Goal: Information Seeking & Learning: Check status

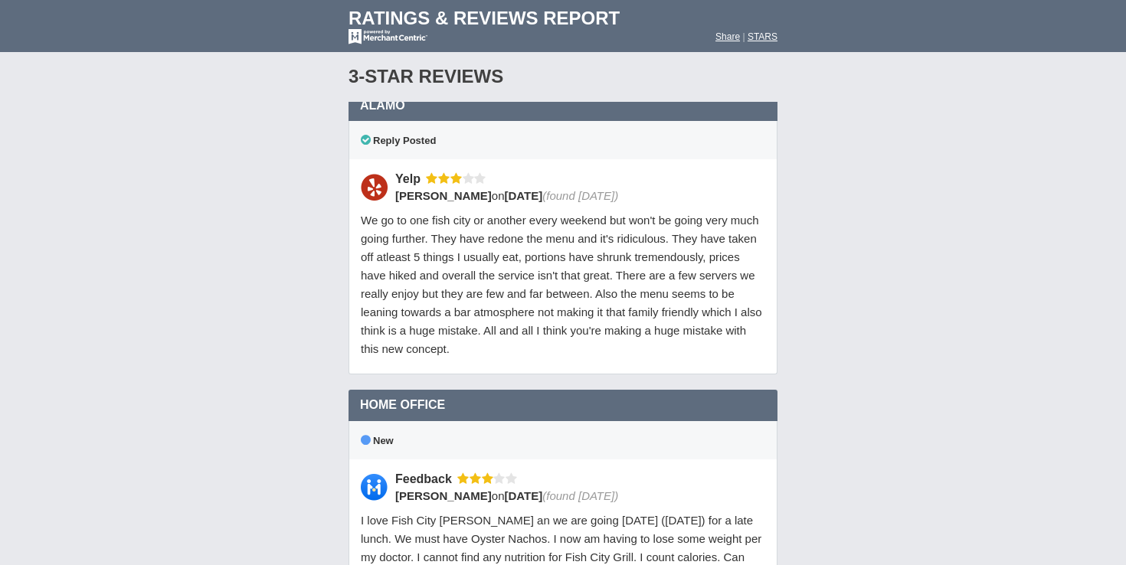
scroll to position [15224, 0]
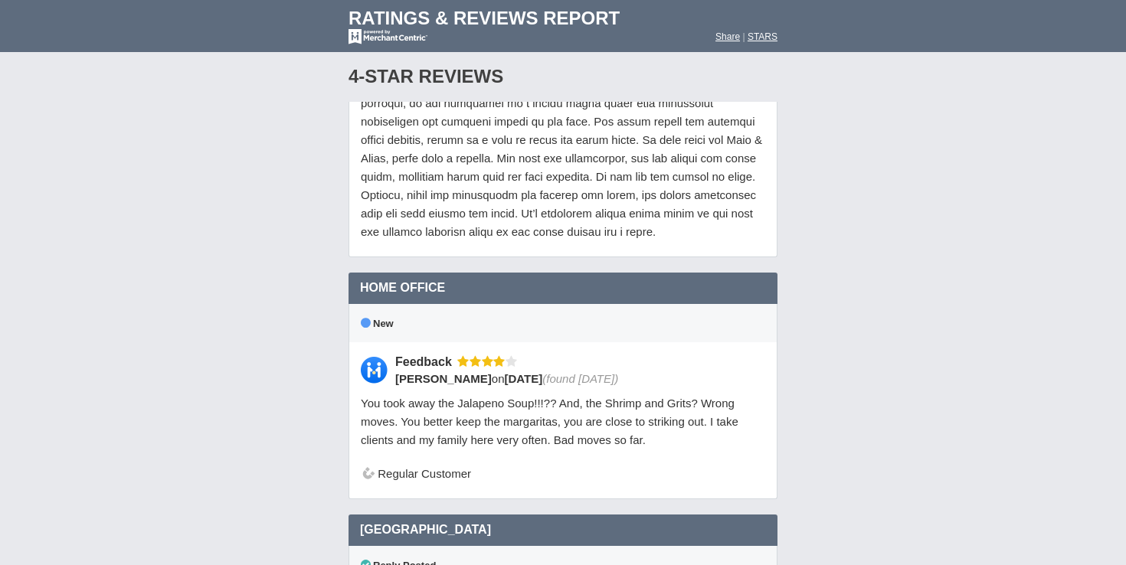
scroll to position [14759, 0]
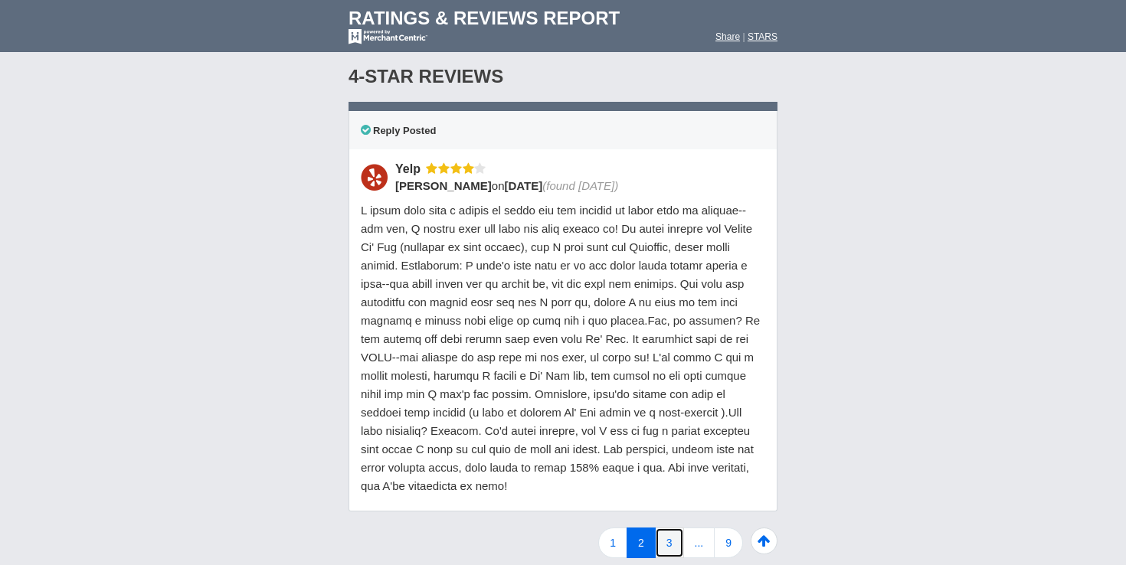
click at [673, 528] on link "3" at bounding box center [669, 543] width 29 height 31
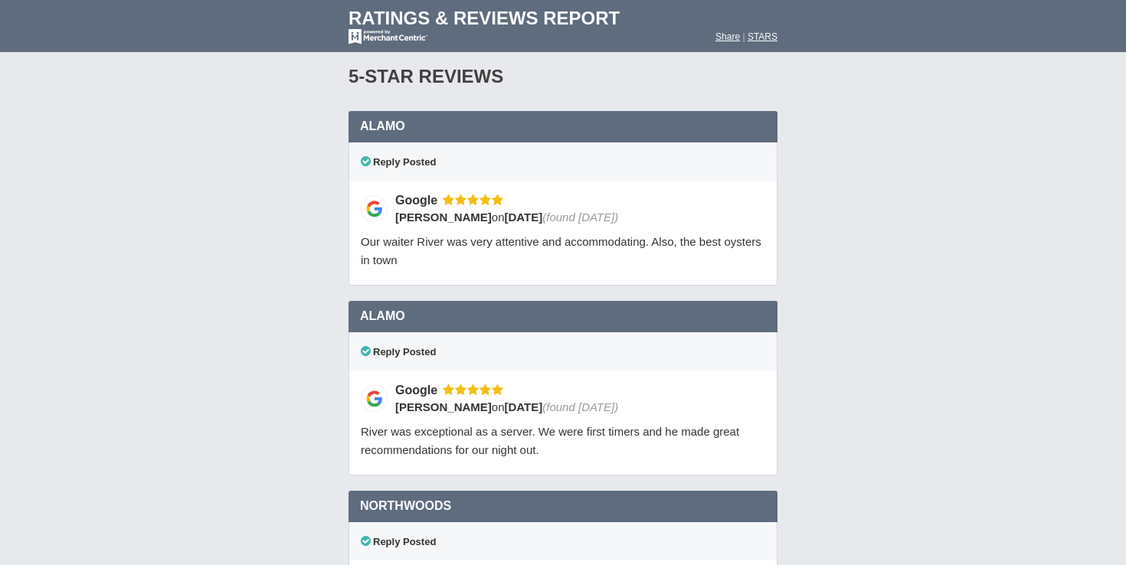
scroll to position [12529, 0]
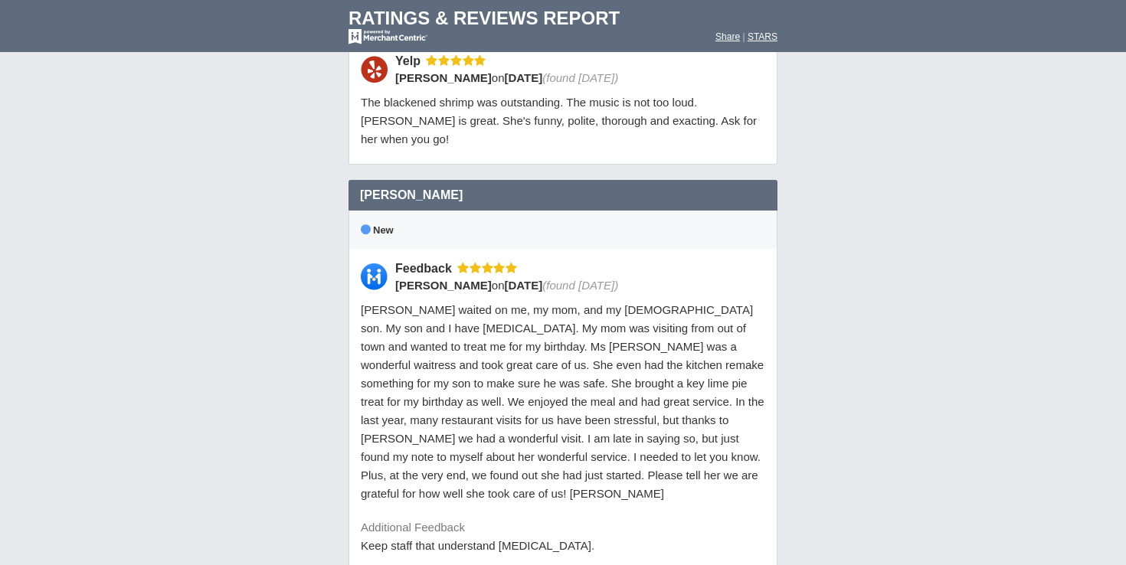
scroll to position [11800, 0]
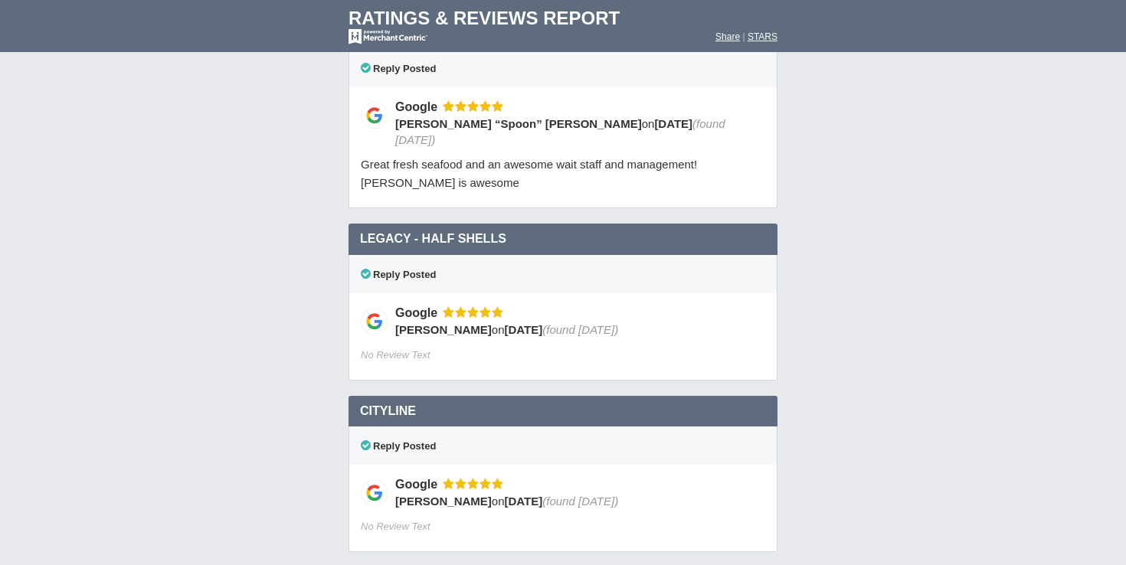
scroll to position [11898, 0]
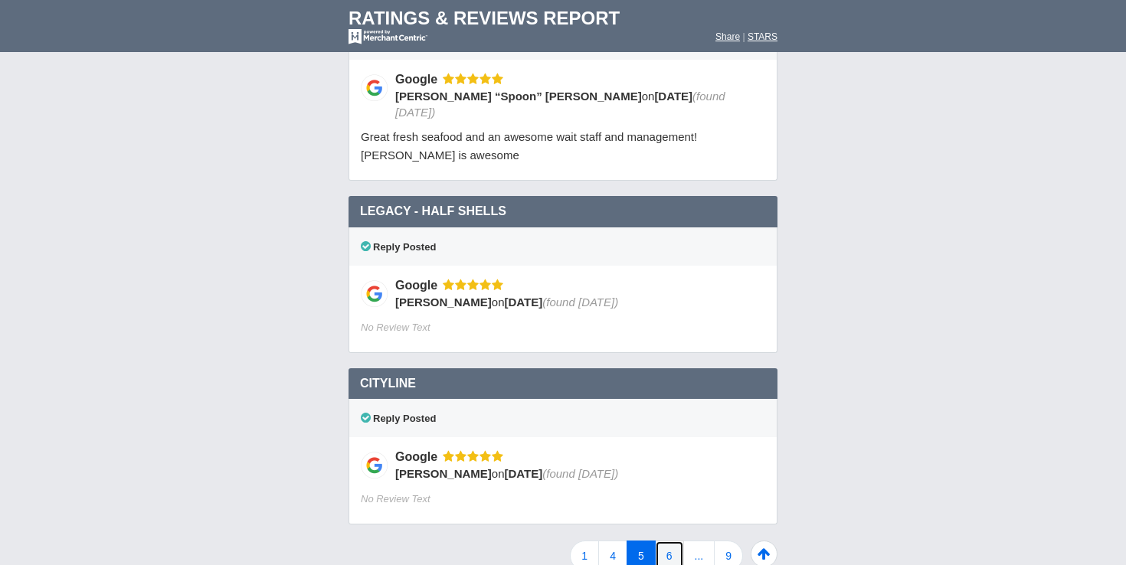
click at [676, 541] on link "6" at bounding box center [669, 556] width 29 height 31
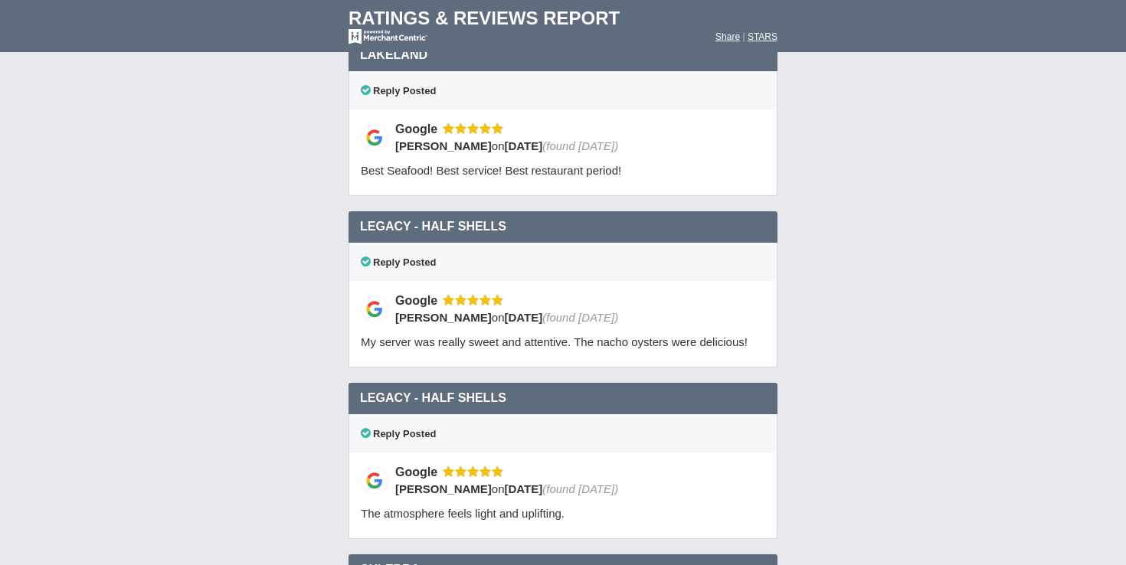
scroll to position [7198, 0]
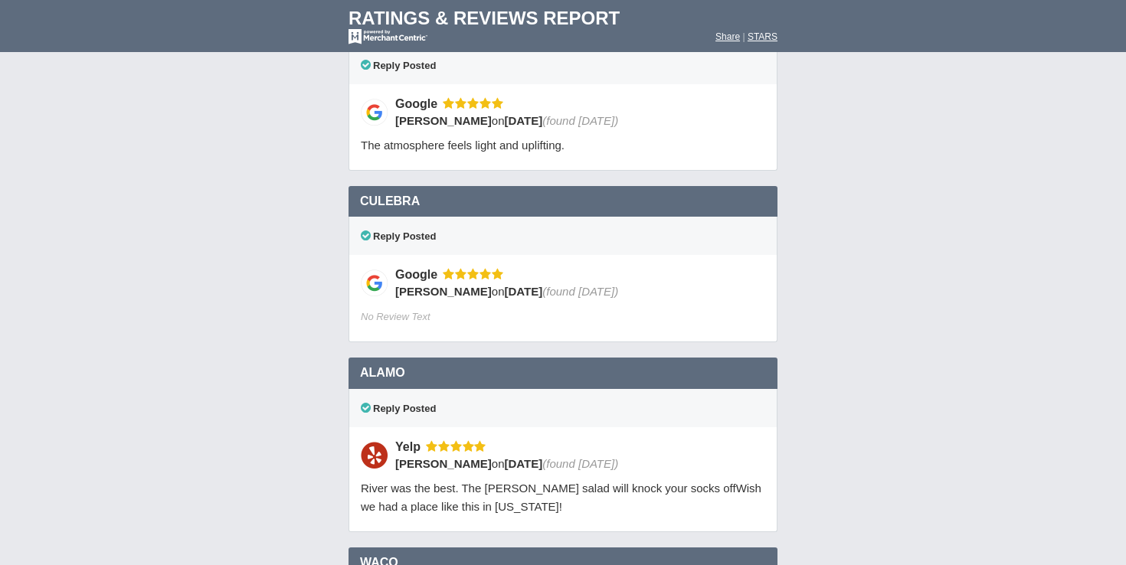
click at [777, 389] on div "Reply Posted" at bounding box center [563, 408] width 429 height 38
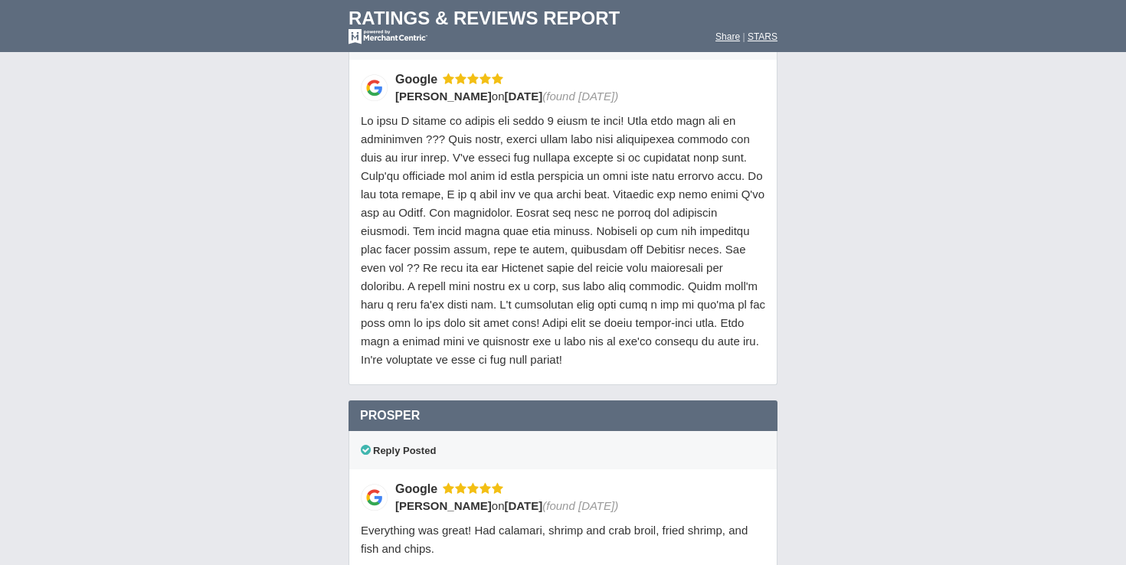
scroll to position [12458, 0]
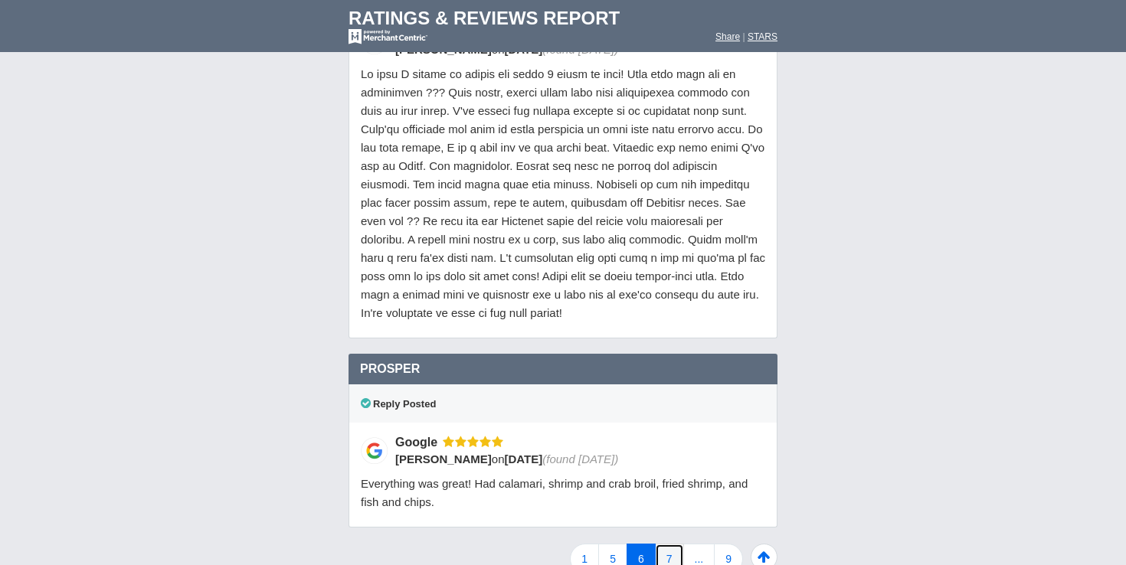
click at [668, 544] on link "7" at bounding box center [669, 559] width 29 height 31
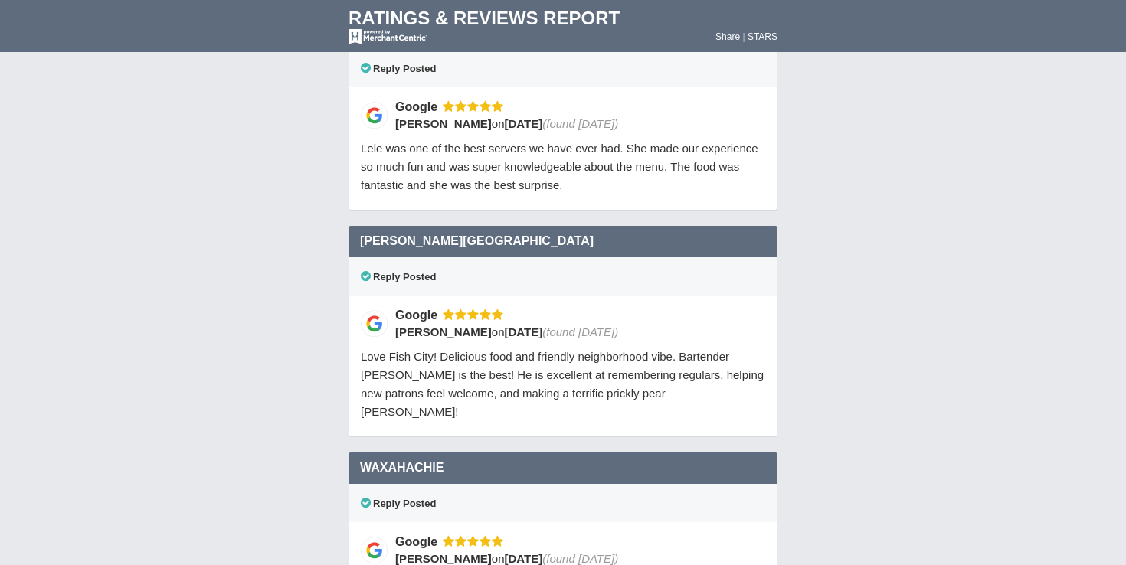
scroll to position [10175, 0]
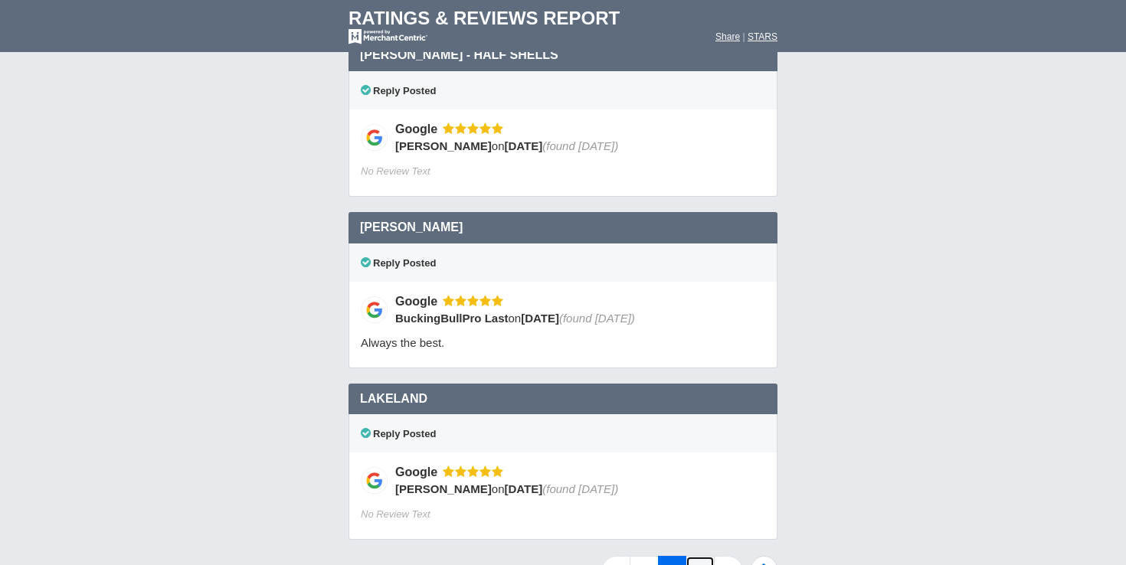
click at [697, 556] on link "8" at bounding box center [700, 571] width 29 height 31
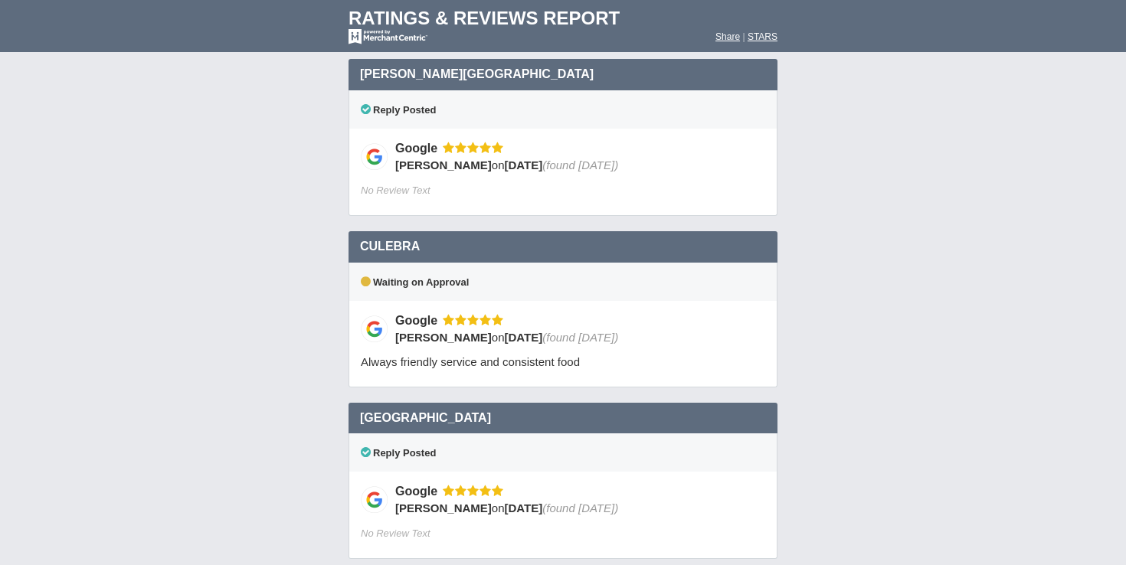
scroll to position [11317, 0]
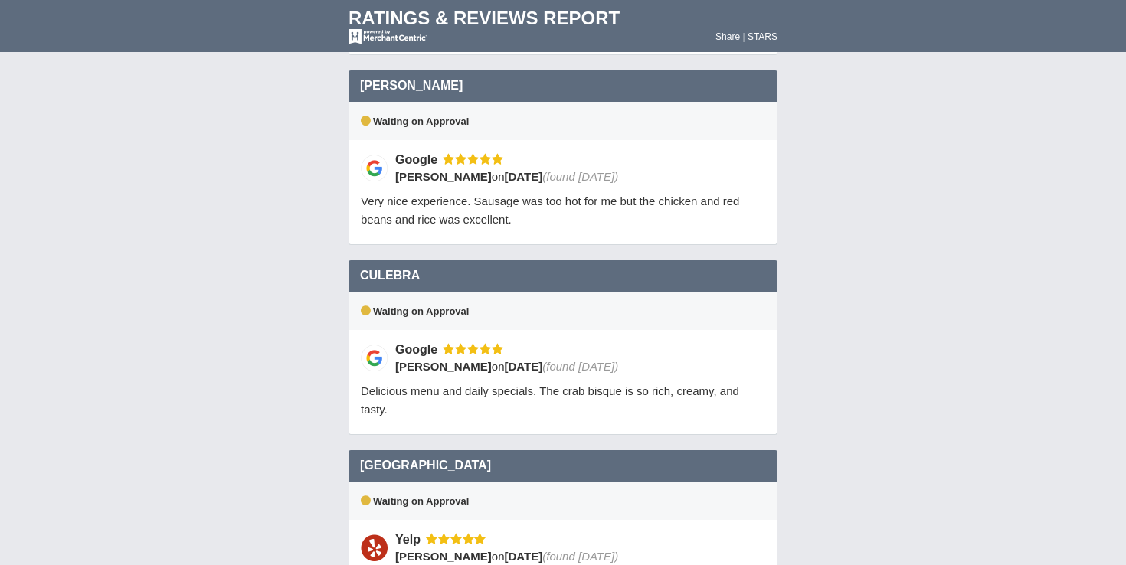
scroll to position [3504, 0]
